Goal: Task Accomplishment & Management: Manage account settings

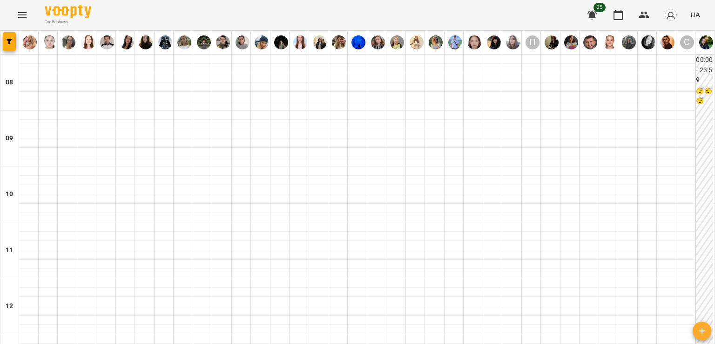
scroll to position [559, 0]
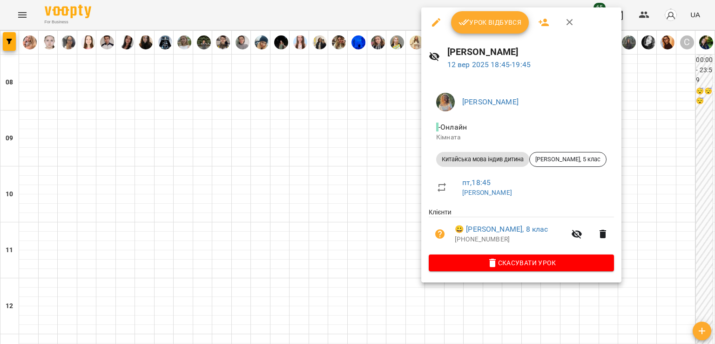
click at [487, 13] on button "Урок відбувся" at bounding box center [490, 22] width 78 height 22
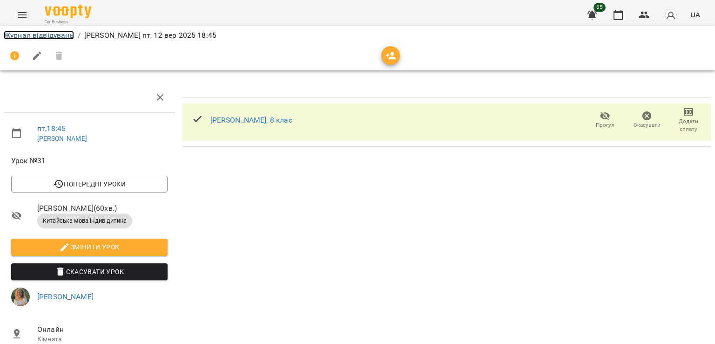
click at [48, 36] on link "Журнал відвідувань" at bounding box center [39, 35] width 70 height 9
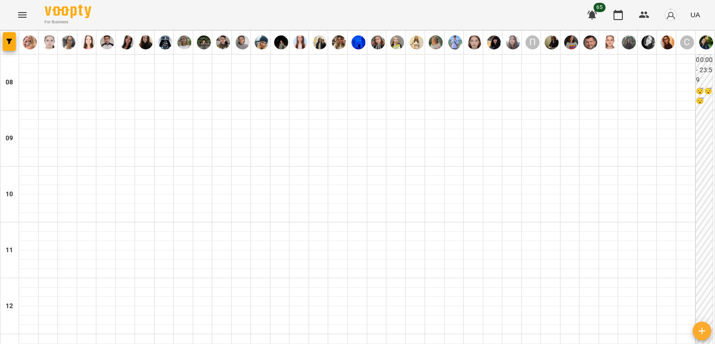
scroll to position [512, 0]
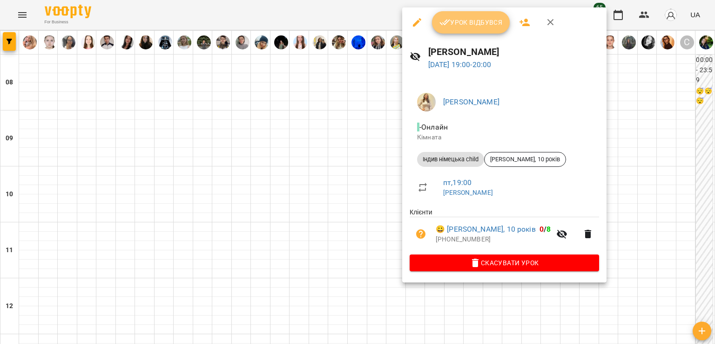
click at [445, 18] on icon "button" at bounding box center [445, 22] width 11 height 11
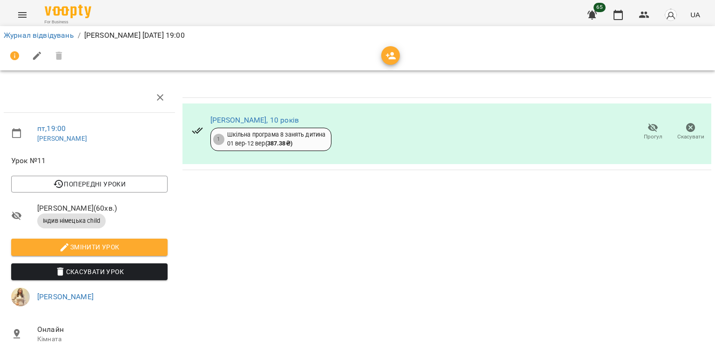
click at [30, 29] on div "Журнал відвідувань / [PERSON_NAME] [DATE] 19:00" at bounding box center [357, 35] width 711 height 15
click at [31, 30] on li "Журнал відвідувань" at bounding box center [39, 35] width 70 height 11
click at [52, 34] on link "Журнал відвідувань" at bounding box center [39, 35] width 70 height 9
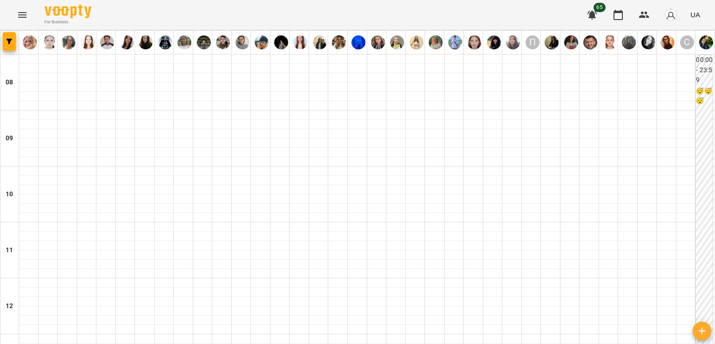
scroll to position [512, 0]
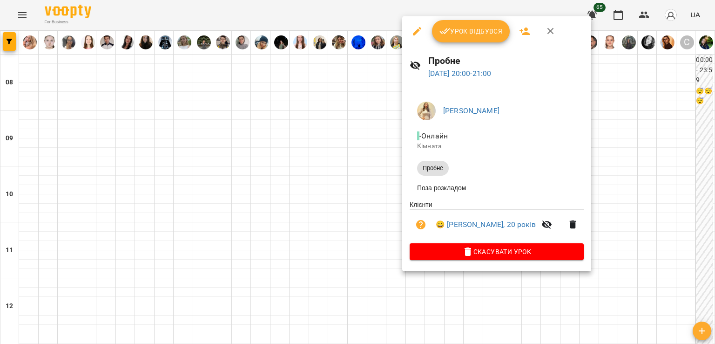
click at [322, 198] on div at bounding box center [357, 172] width 715 height 344
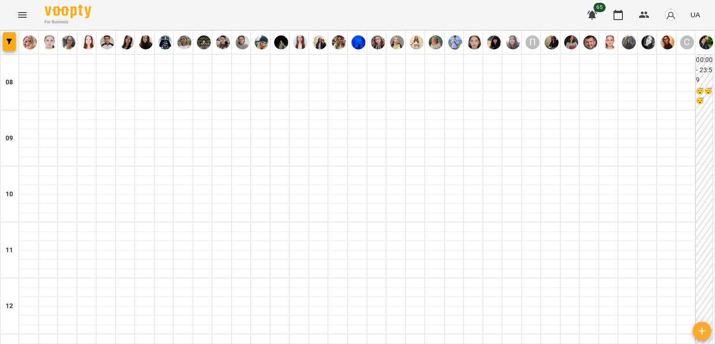
scroll to position [559, 0]
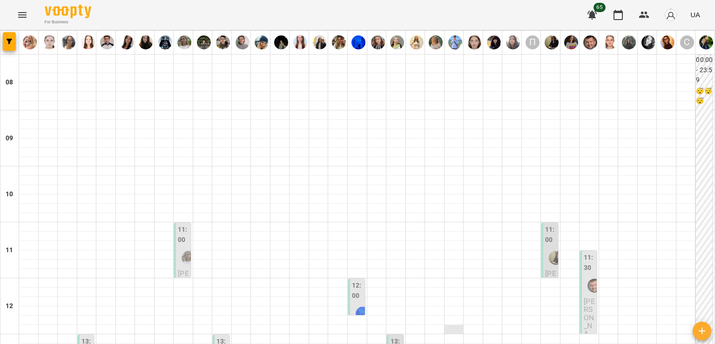
scroll to position [47, 0]
